Goal: Information Seeking & Learning: Understand process/instructions

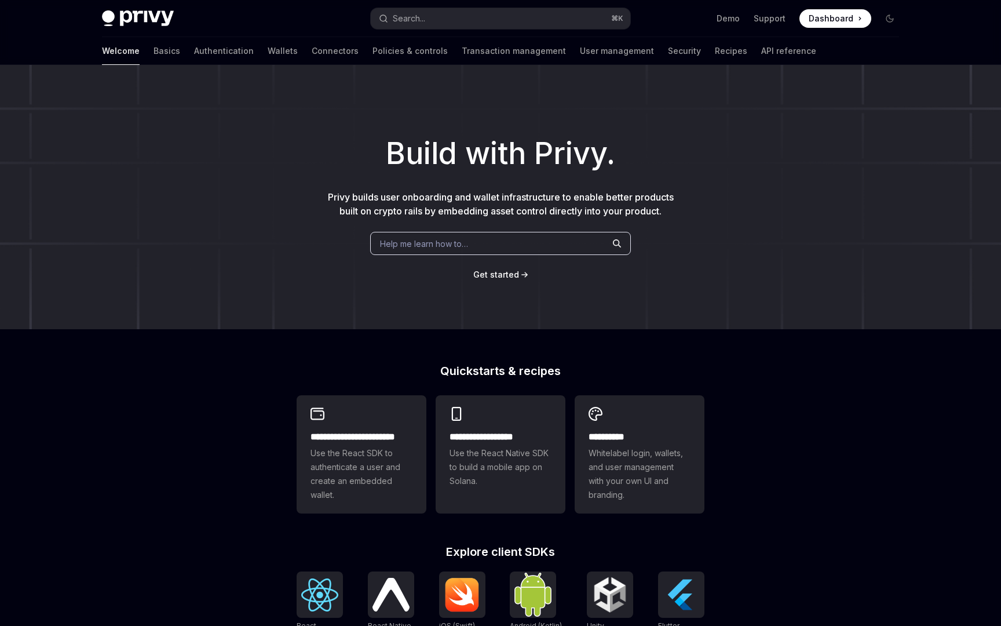
click at [761, 46] on link "API reference" at bounding box center [788, 51] width 55 height 28
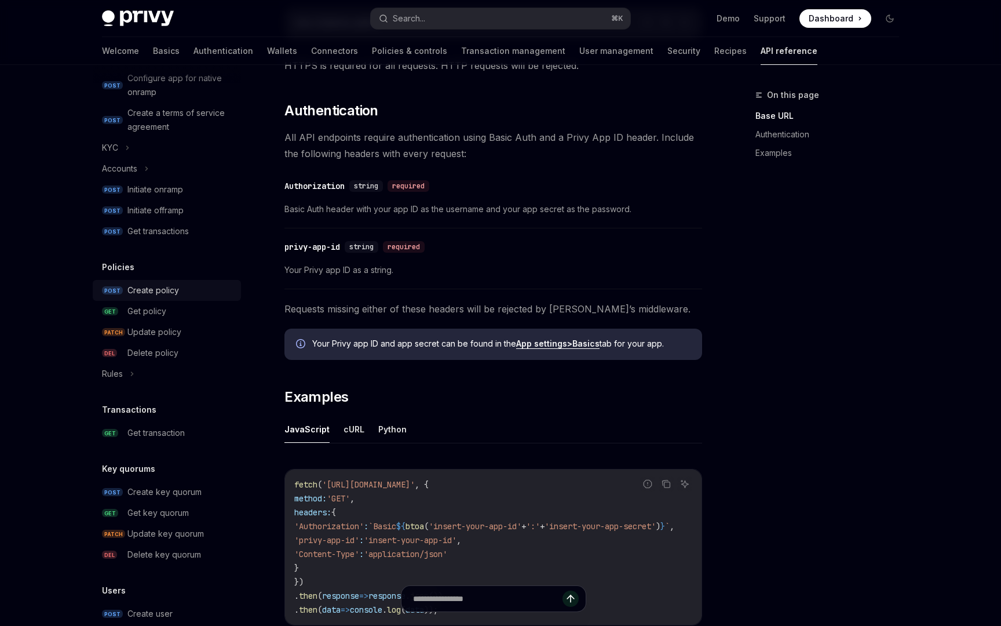
scroll to position [558, 0]
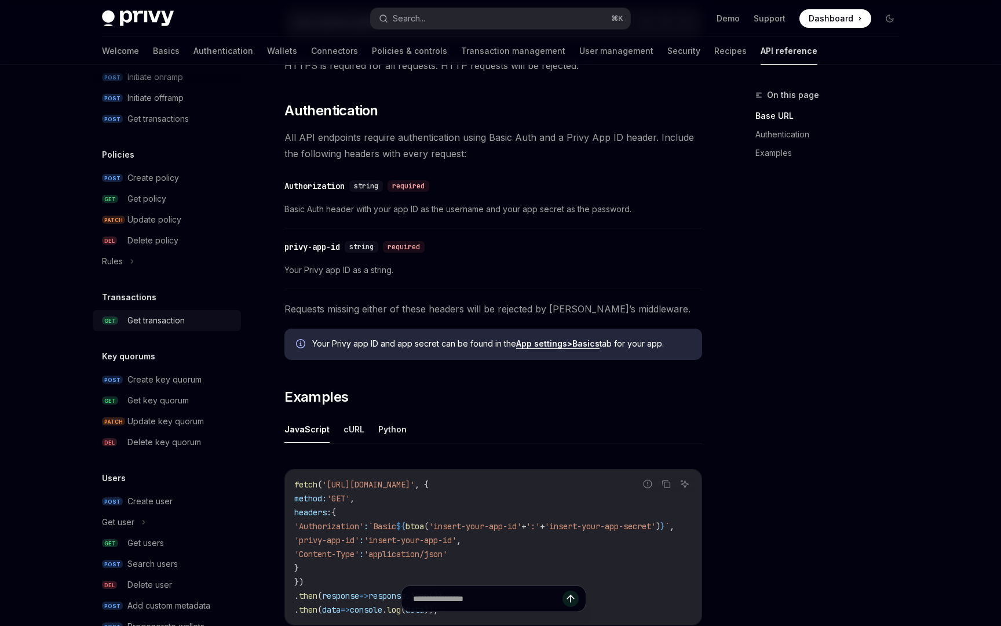
click at [181, 317] on div "Get transaction" at bounding box center [155, 320] width 57 height 14
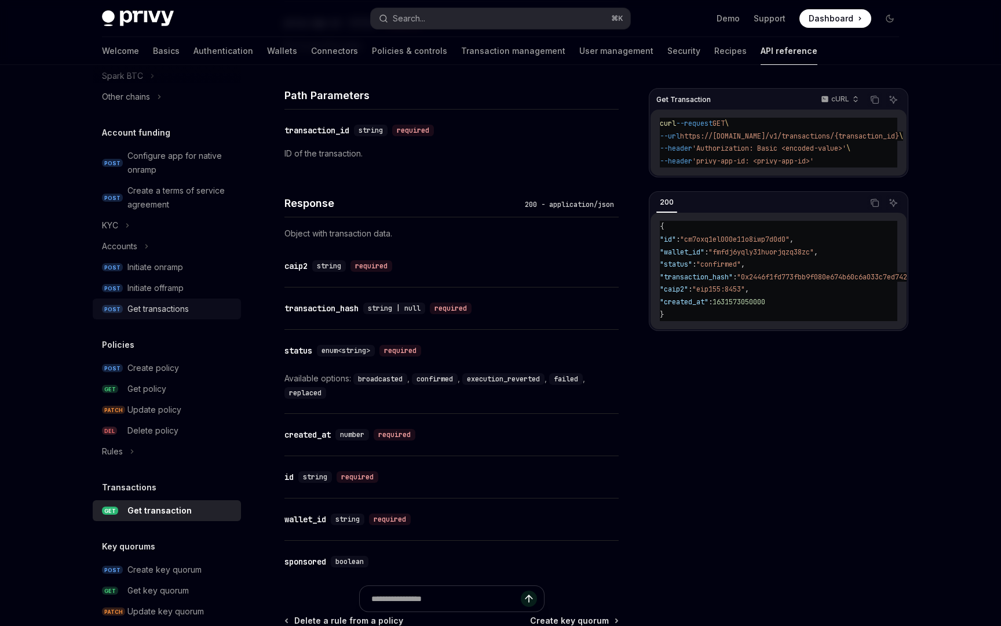
scroll to position [359, 0]
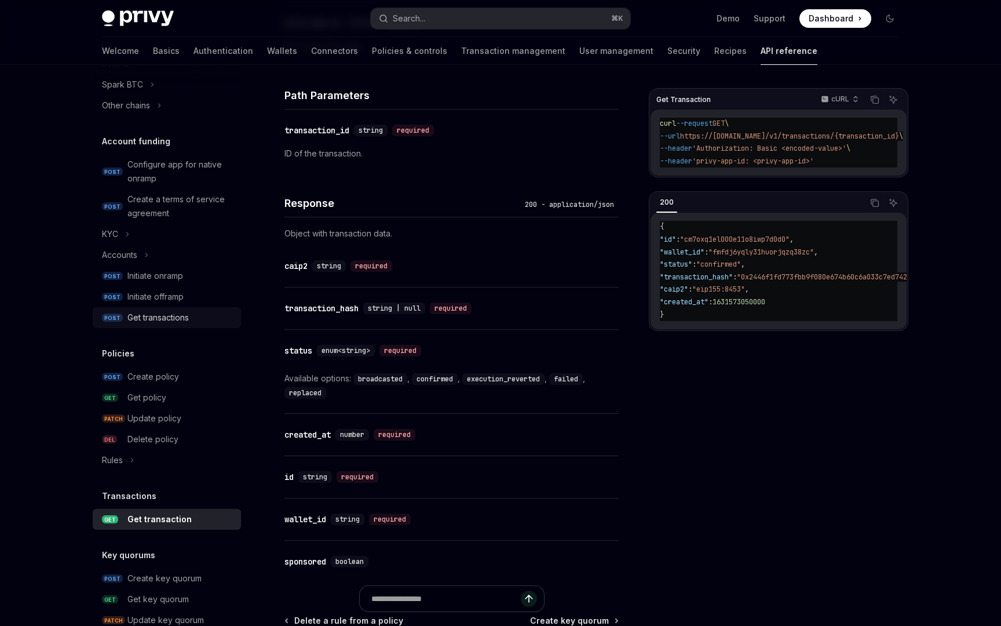
click at [170, 315] on div "Get transactions" at bounding box center [157, 318] width 61 height 14
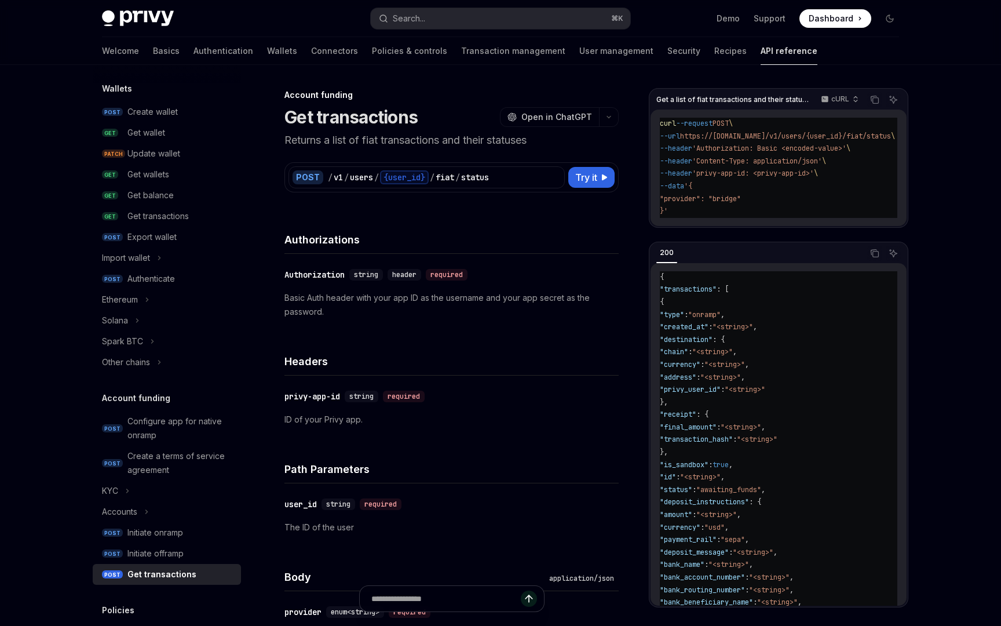
scroll to position [102, 0]
click at [171, 211] on div "Get transactions" at bounding box center [157, 217] width 61 height 14
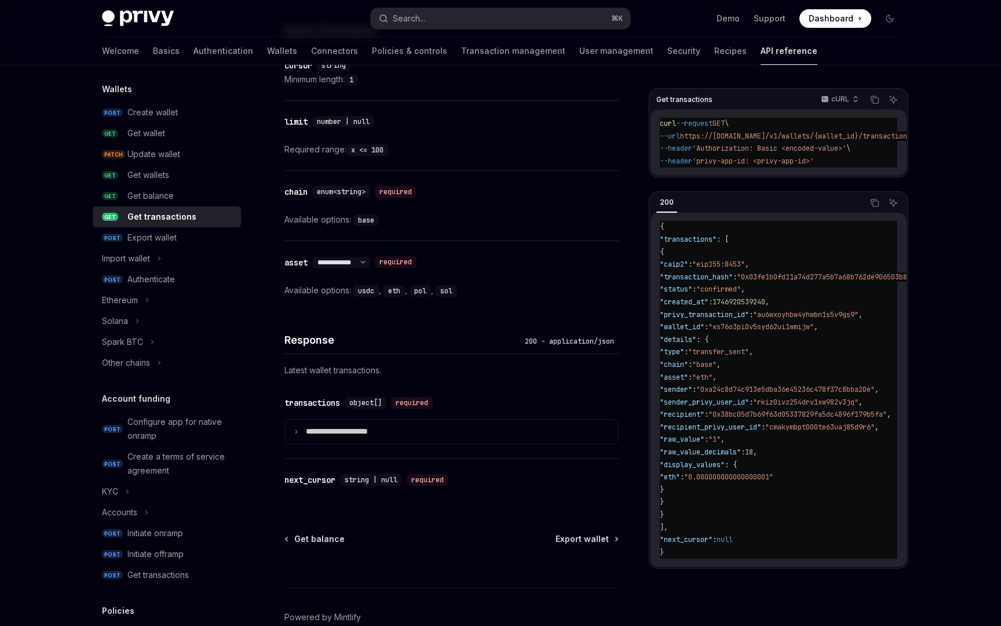
scroll to position [607, 0]
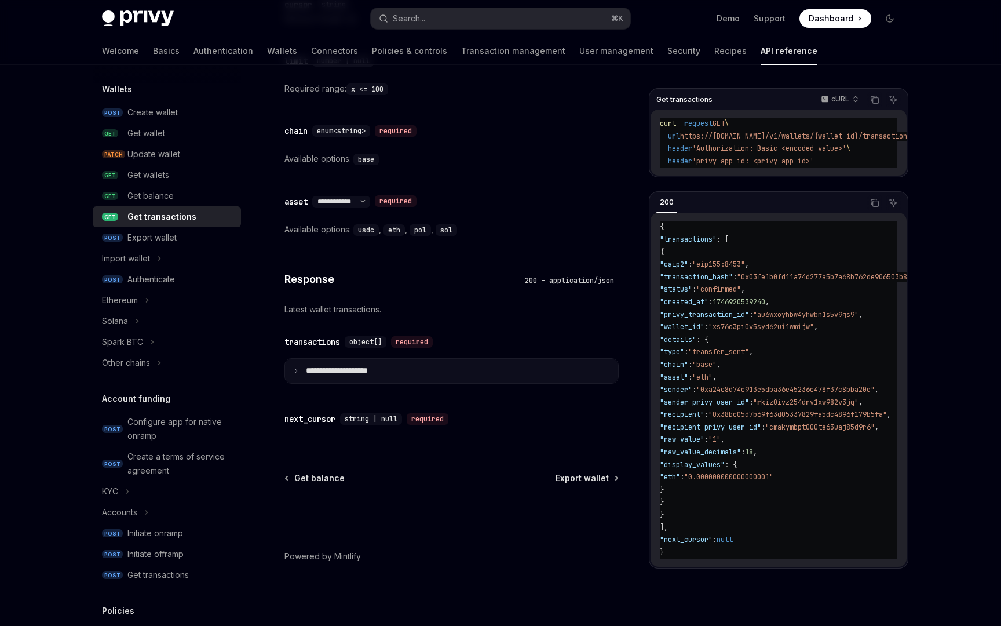
click at [309, 378] on summary "**********" at bounding box center [451, 371] width 333 height 24
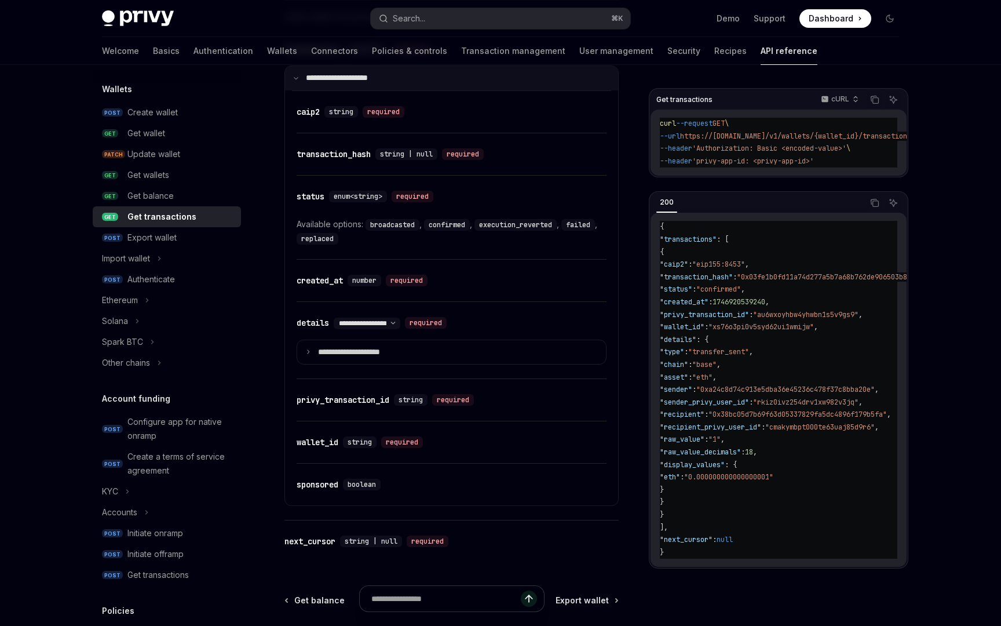
scroll to position [899, 0]
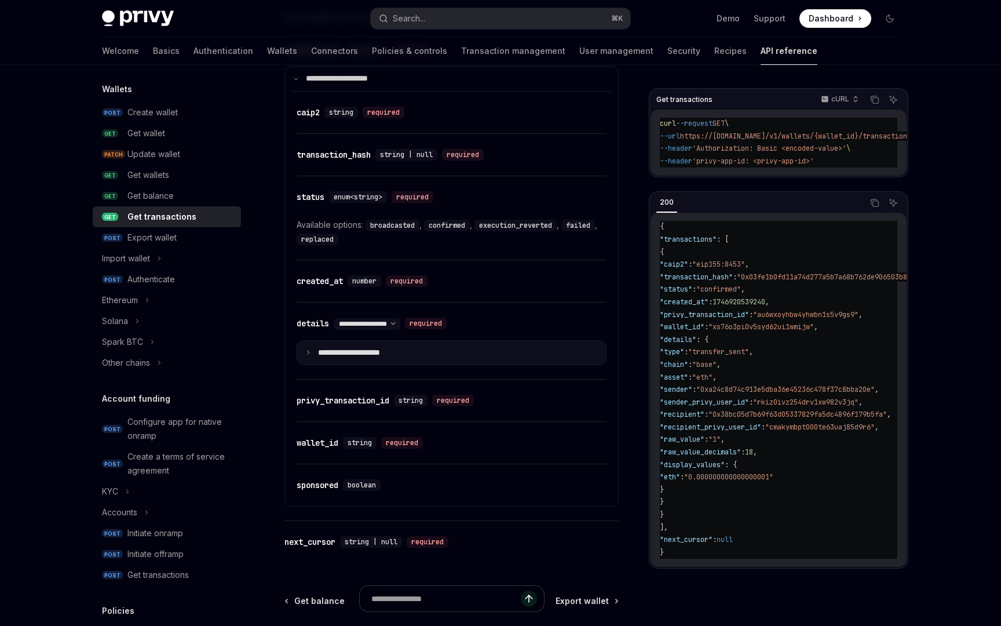
click at [341, 349] on p "**********" at bounding box center [358, 353] width 81 height 10
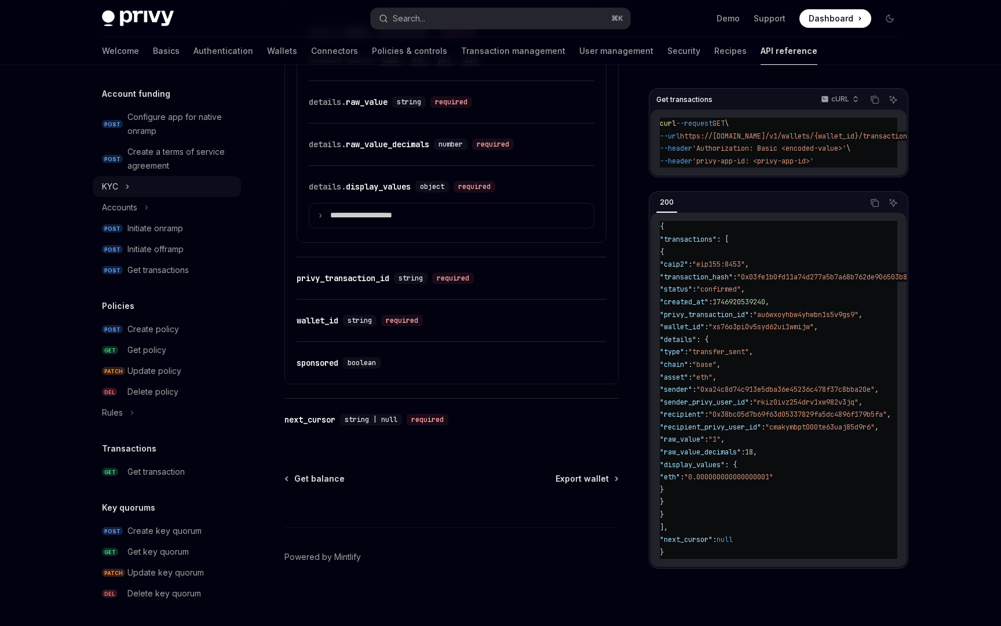
scroll to position [544, 0]
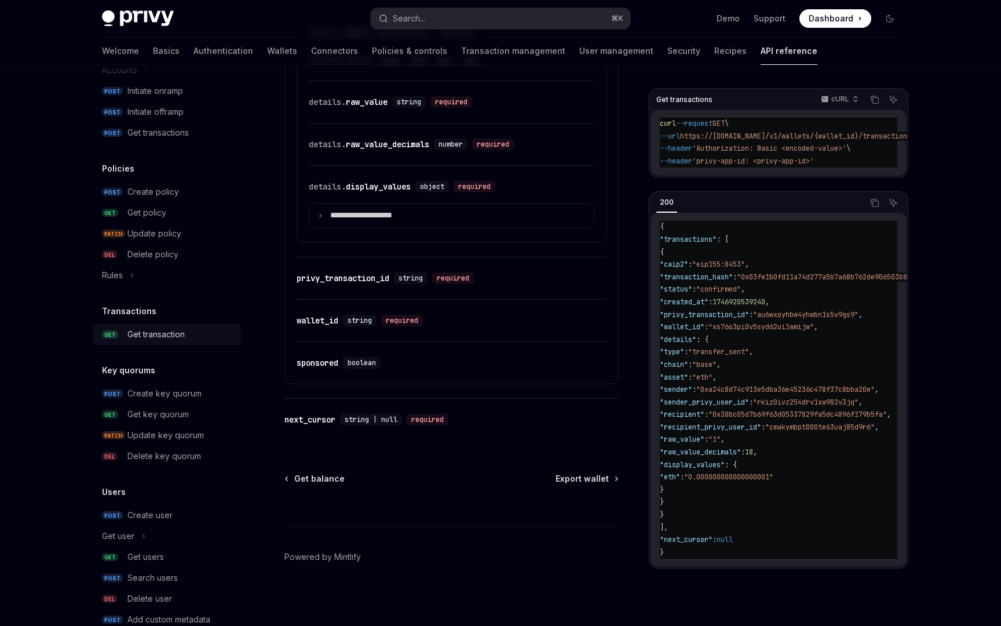
click at [158, 330] on div "Get transaction" at bounding box center [155, 334] width 57 height 14
type textarea "*"
